Goal: Task Accomplishment & Management: Manage account settings

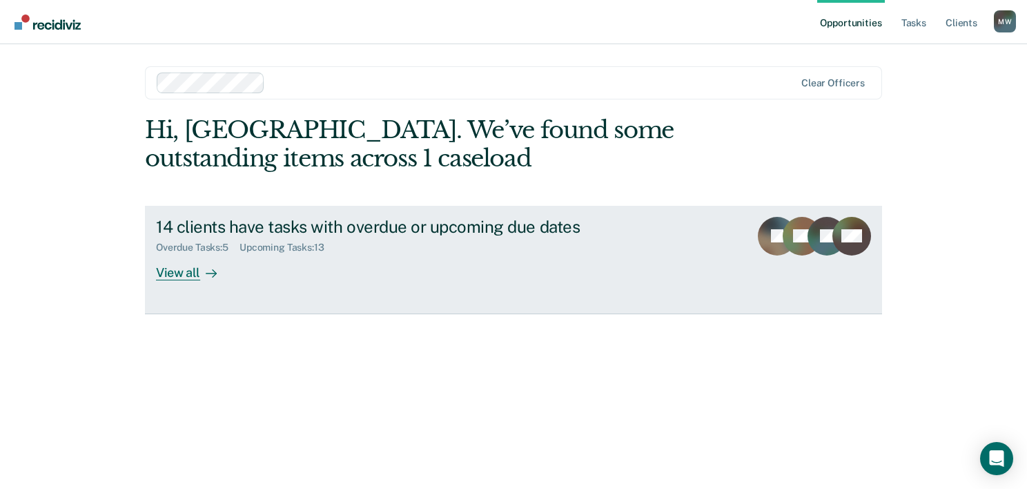
click at [177, 271] on div "View all" at bounding box center [194, 266] width 77 height 27
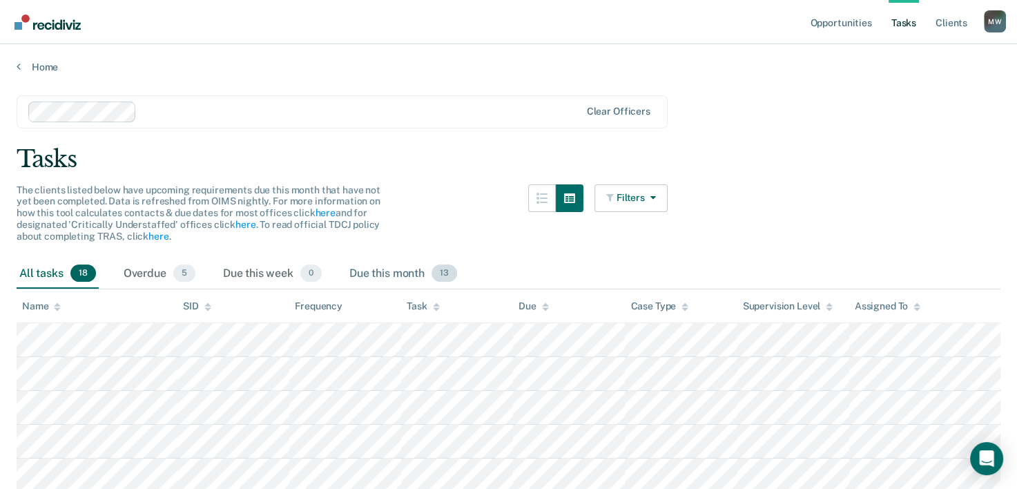
click at [381, 268] on div "Due this month 13" at bounding box center [402, 274] width 113 height 30
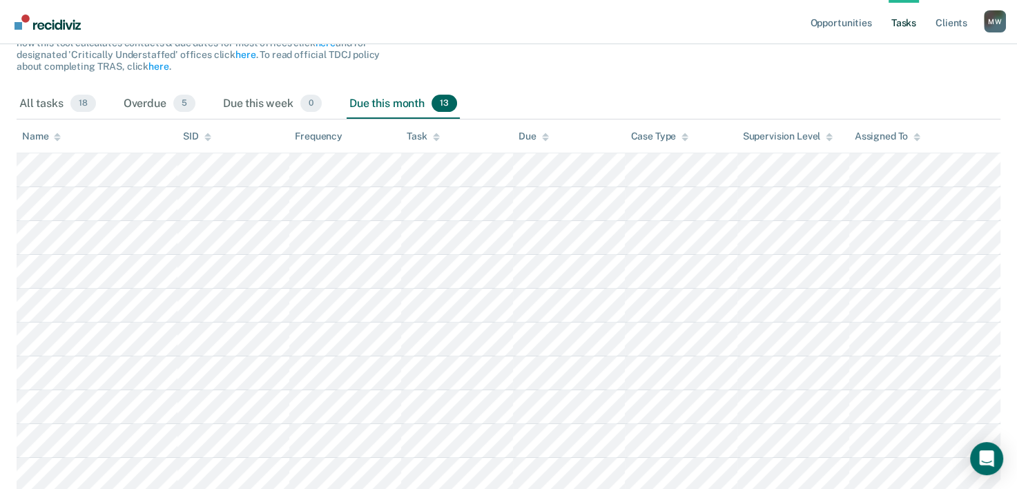
scroll to position [149, 0]
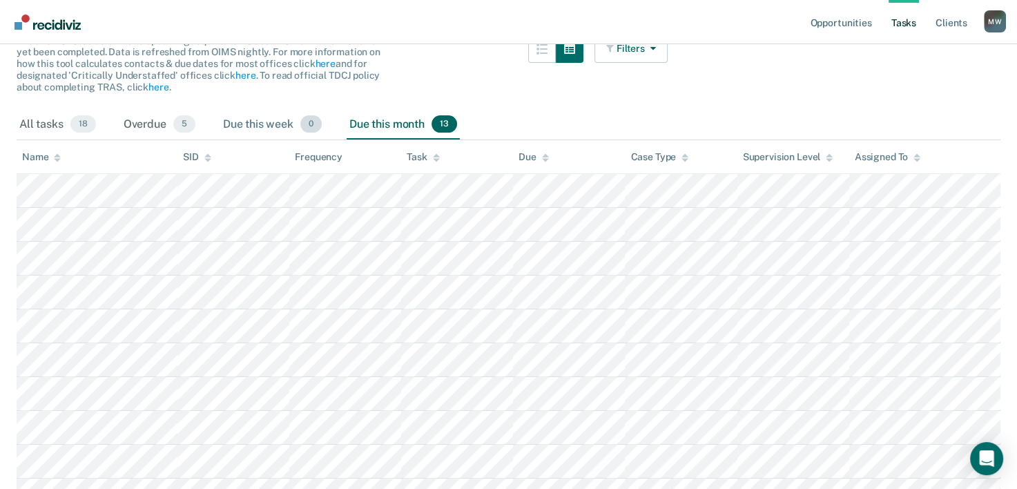
click at [266, 124] on div "Due this week 0" at bounding box center [272, 125] width 104 height 30
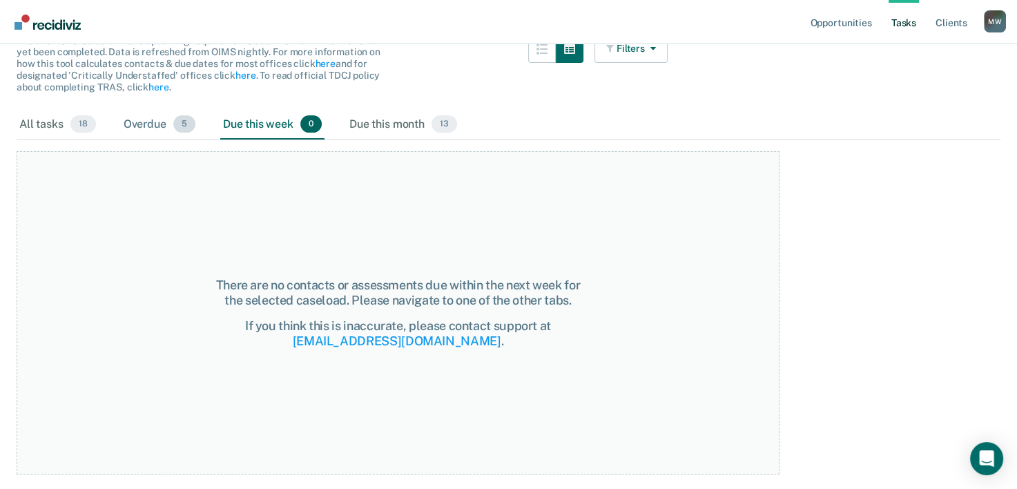
click at [168, 124] on div "Overdue 5" at bounding box center [159, 125] width 77 height 30
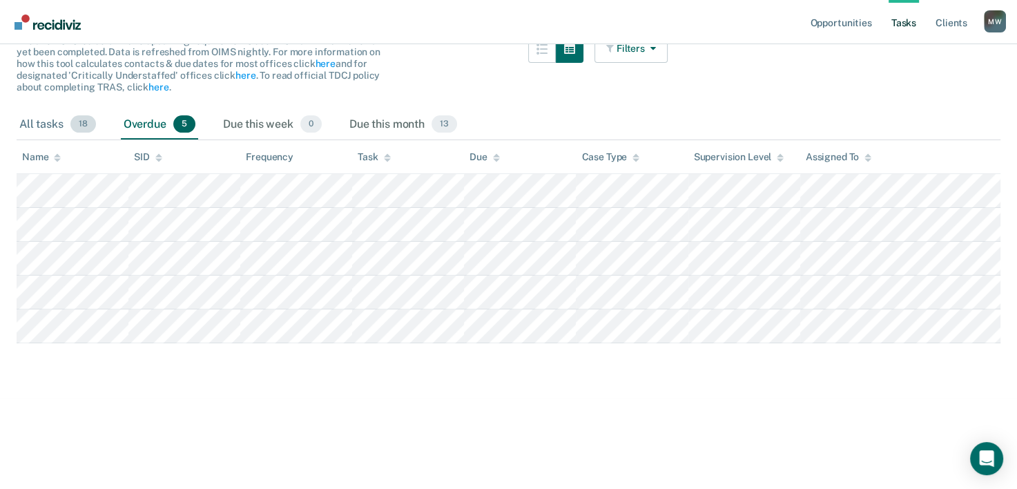
click at [53, 121] on div "All tasks 18" at bounding box center [58, 125] width 82 height 30
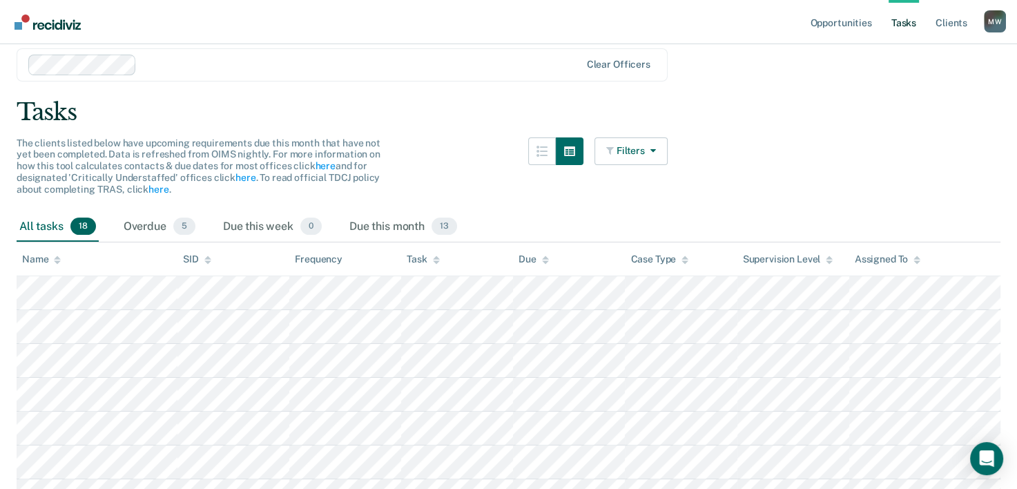
scroll to position [42, 0]
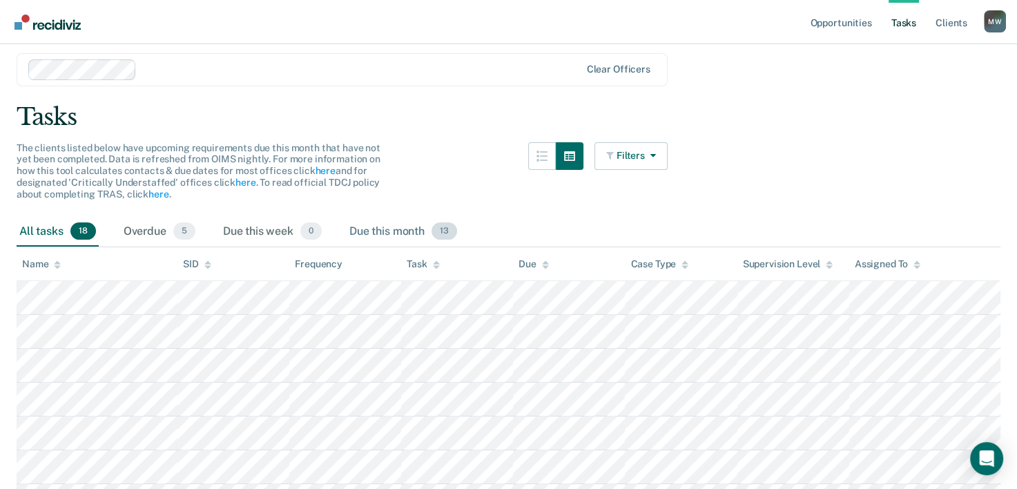
click at [408, 229] on div "Due this month 13" at bounding box center [402, 232] width 113 height 30
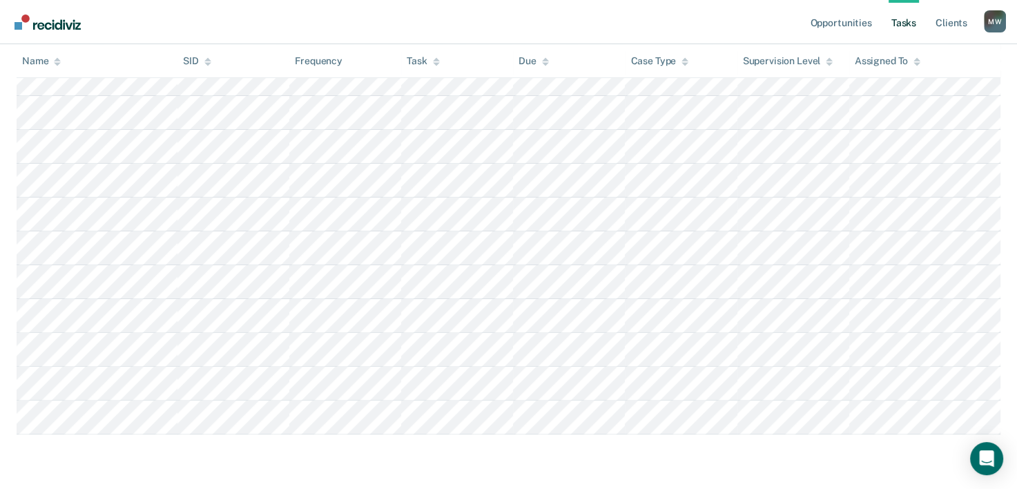
scroll to position [345, 0]
